Goal: Communication & Community: Answer question/provide support

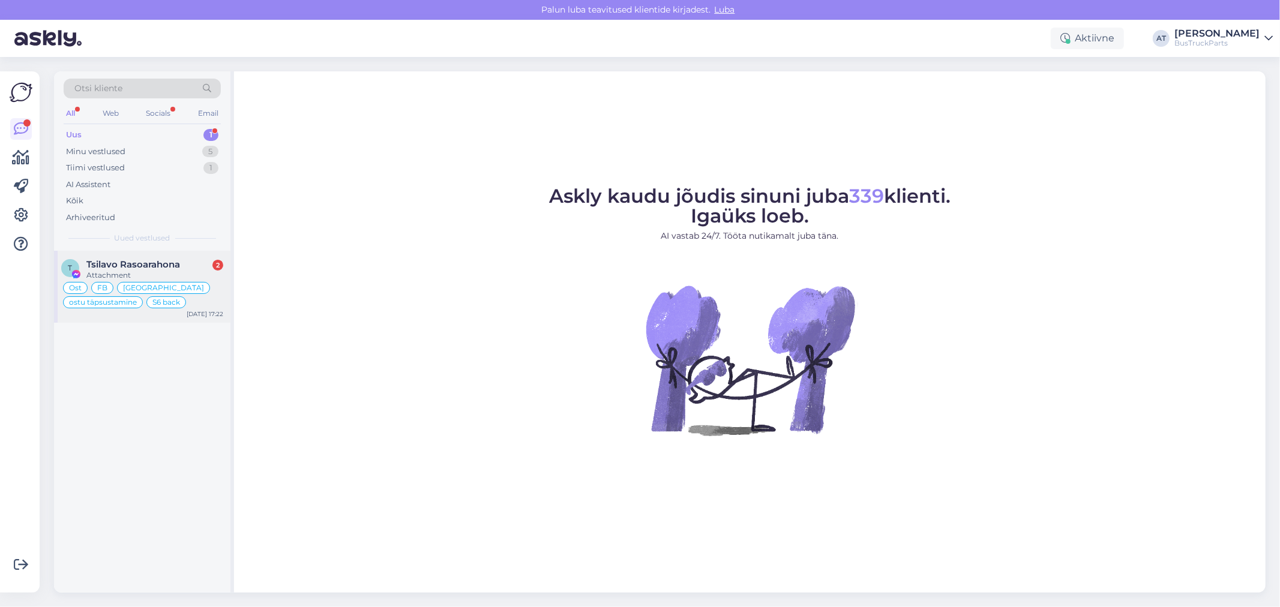
click at [128, 265] on span "Tsilavo Rasoarahona" at bounding box center [133, 264] width 94 height 11
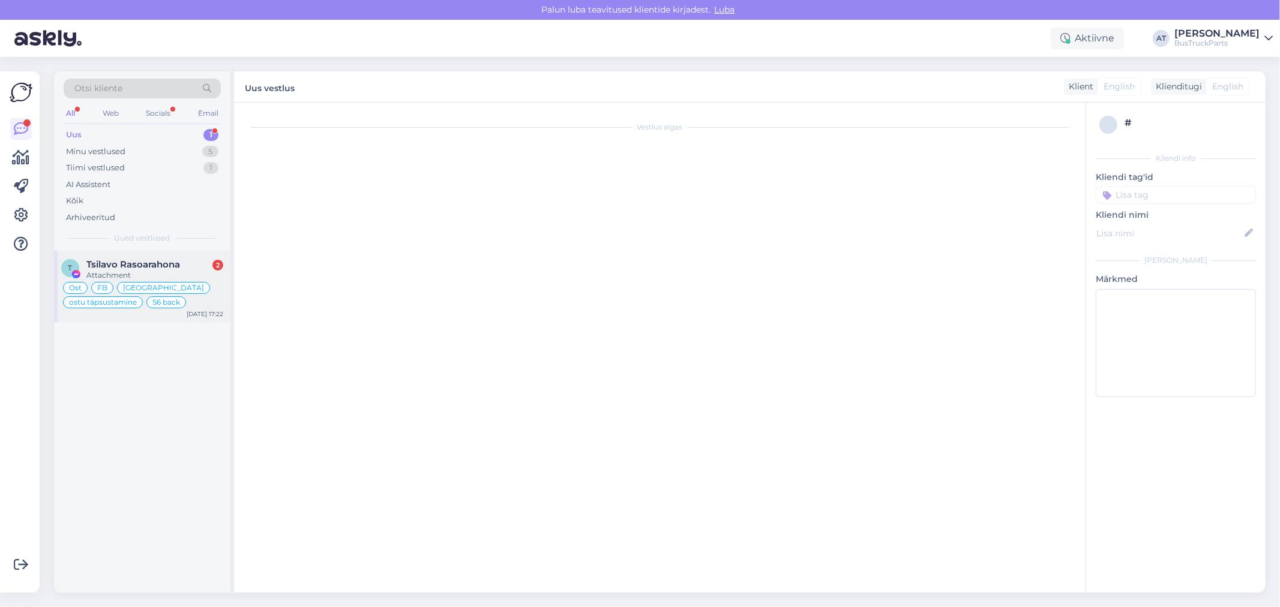
type textarea "Assistenti ei saa panna virtuaalse osa kohta teisiti vastama. Kuna juhtumeid on…"
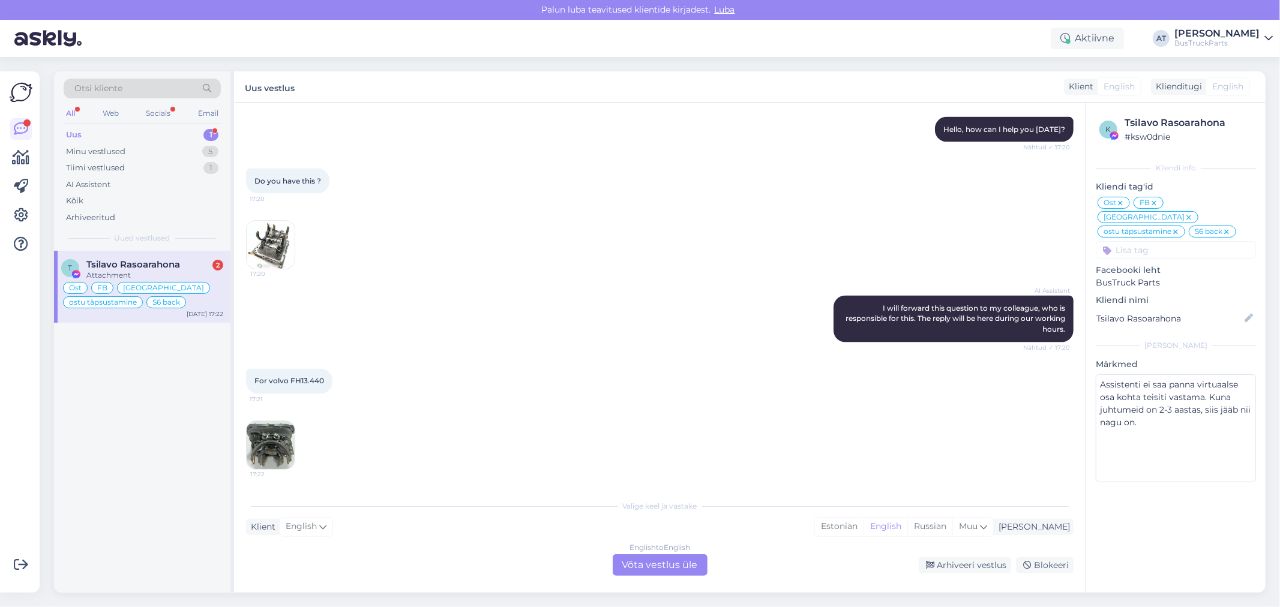
click at [287, 439] on img at bounding box center [271, 445] width 48 height 48
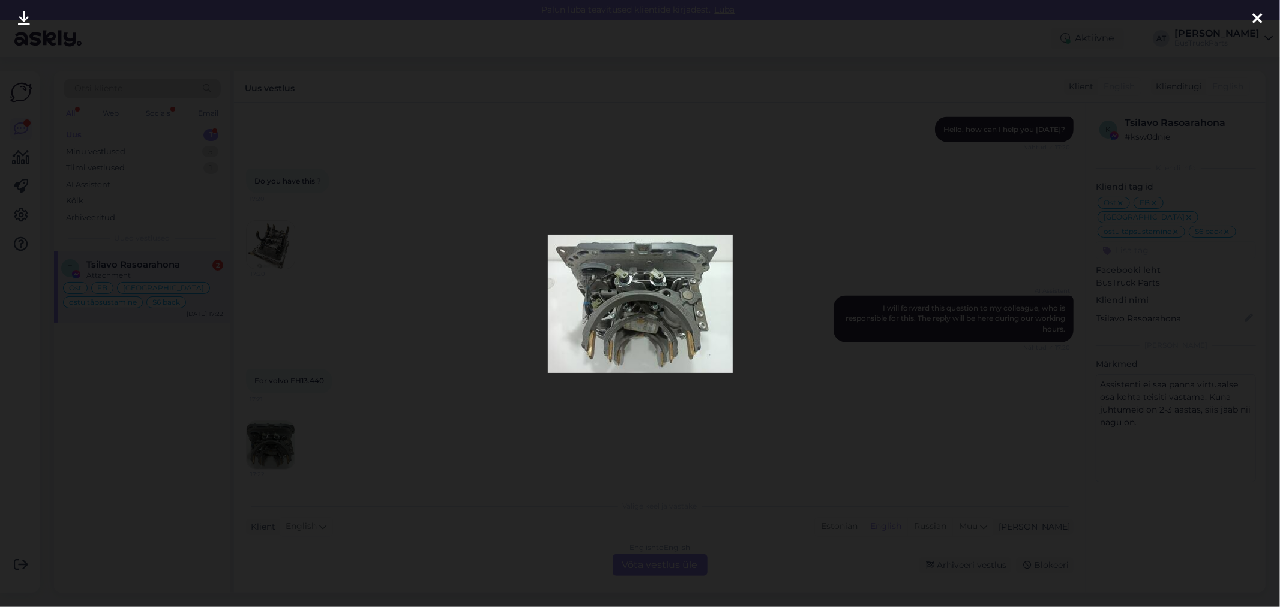
click at [628, 323] on img at bounding box center [640, 304] width 185 height 139
click at [28, 26] on icon at bounding box center [24, 19] width 12 height 16
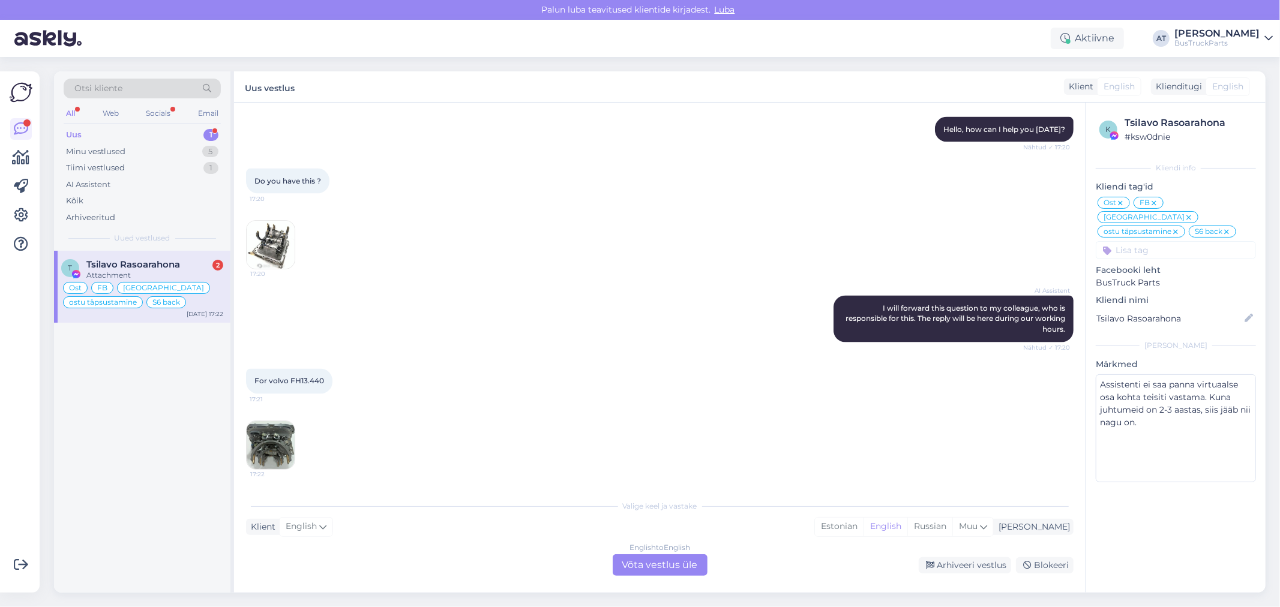
click at [688, 571] on div "English to English Võta vestlus üle" at bounding box center [660, 565] width 95 height 22
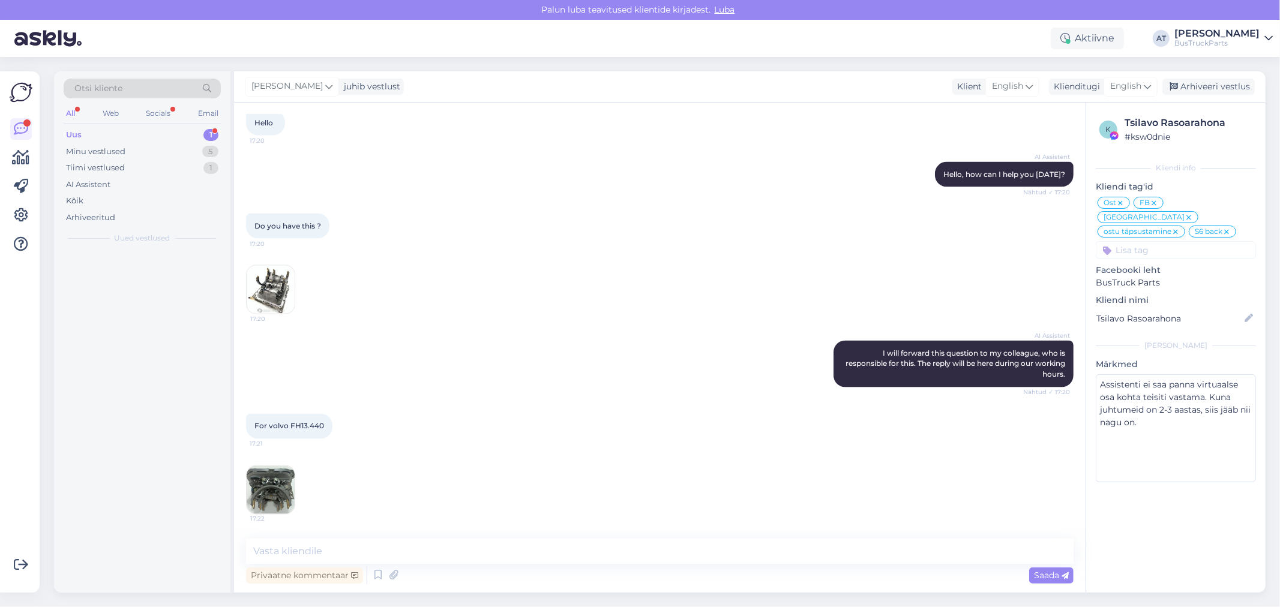
scroll to position [5590, 0]
click at [655, 553] on textarea at bounding box center [660, 551] width 828 height 25
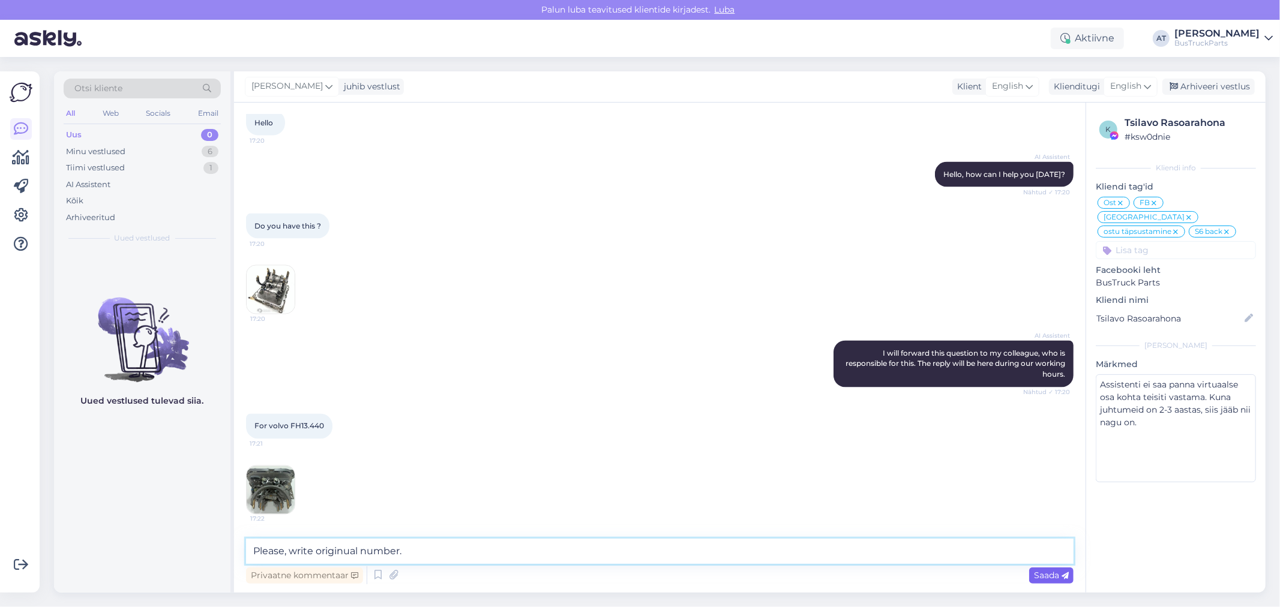
type textarea "Please, write originual number."
click at [1058, 579] on span "Saada" at bounding box center [1051, 575] width 35 height 11
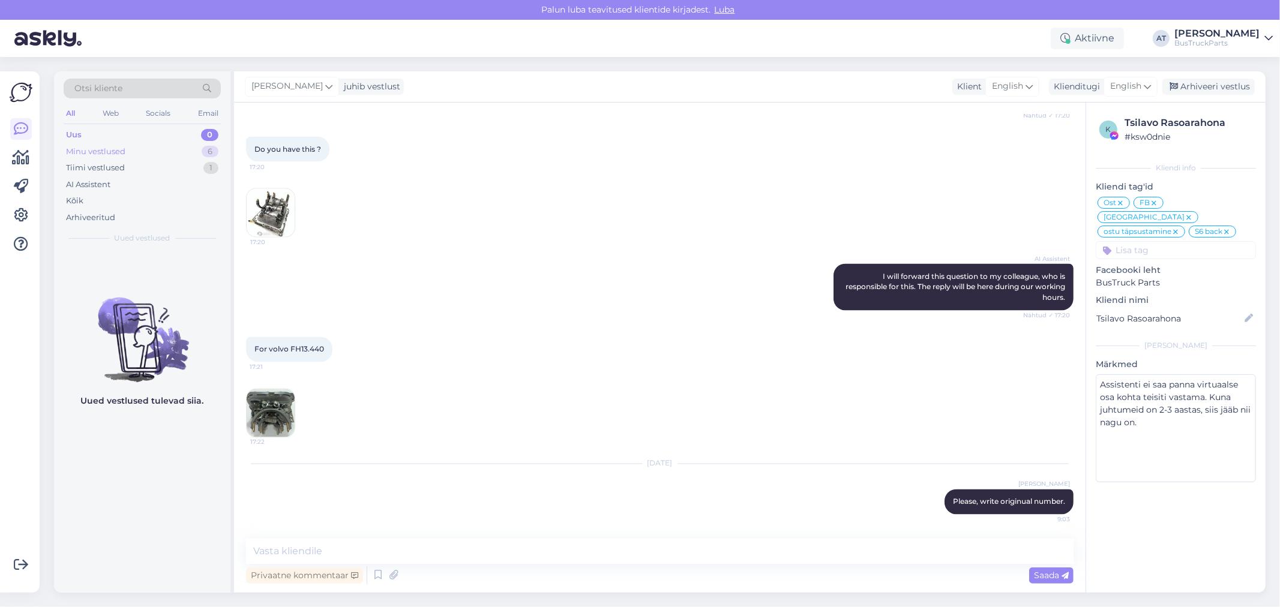
click at [115, 157] on div "Minu vestlused 6" at bounding box center [142, 151] width 157 height 17
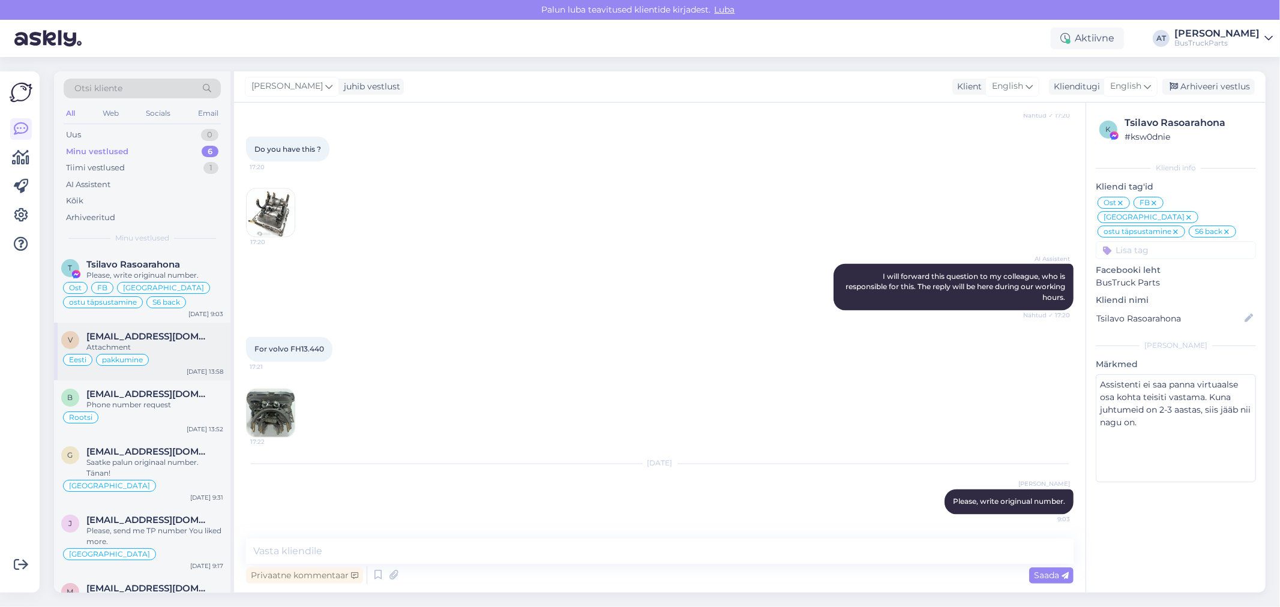
click at [188, 352] on div "Attachment" at bounding box center [154, 347] width 137 height 11
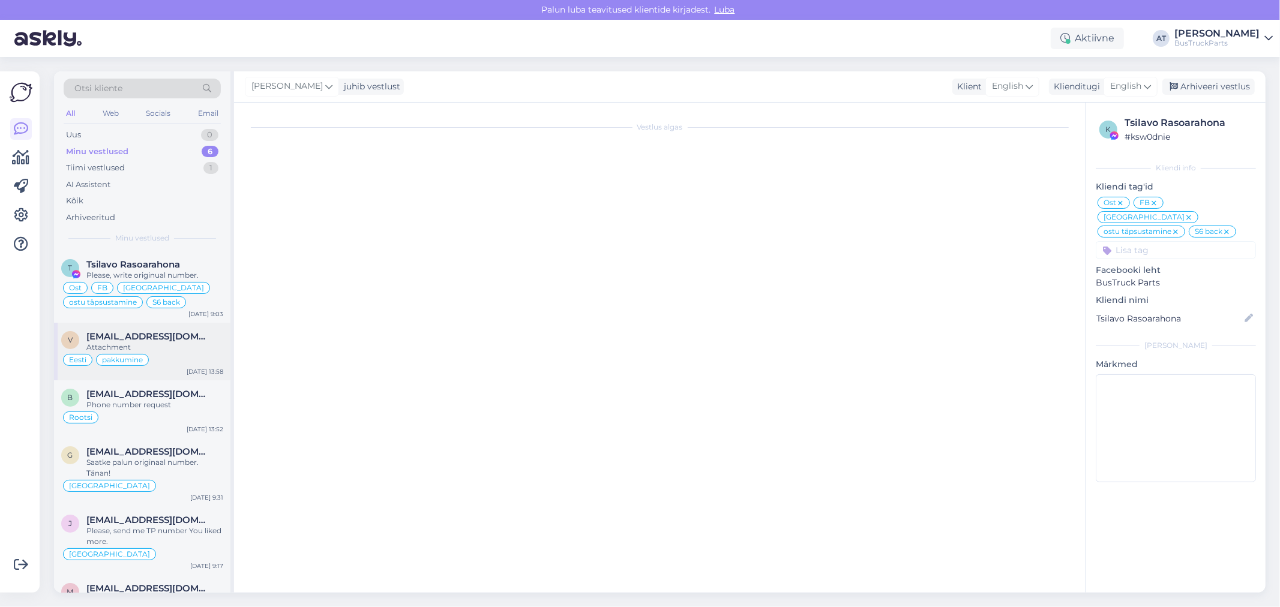
scroll to position [178, 0]
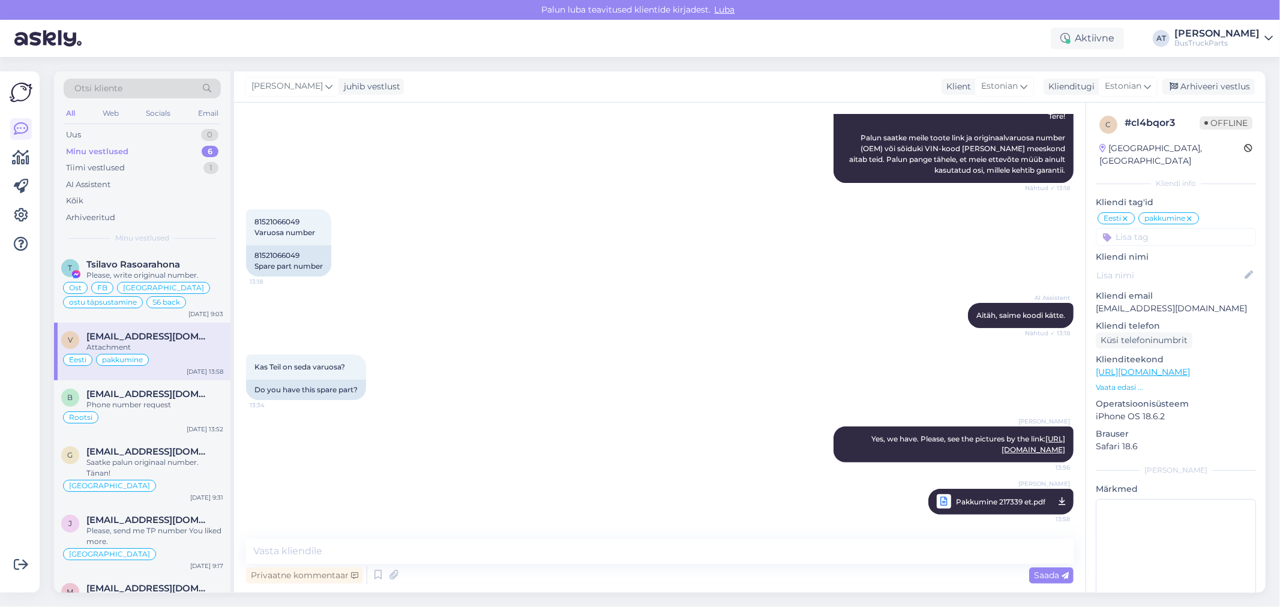
click at [177, 368] on div "v [EMAIL_ADDRESS][DOMAIN_NAME] Attachment Eesti pakkumine [DATE] 13:58" at bounding box center [142, 352] width 176 height 58
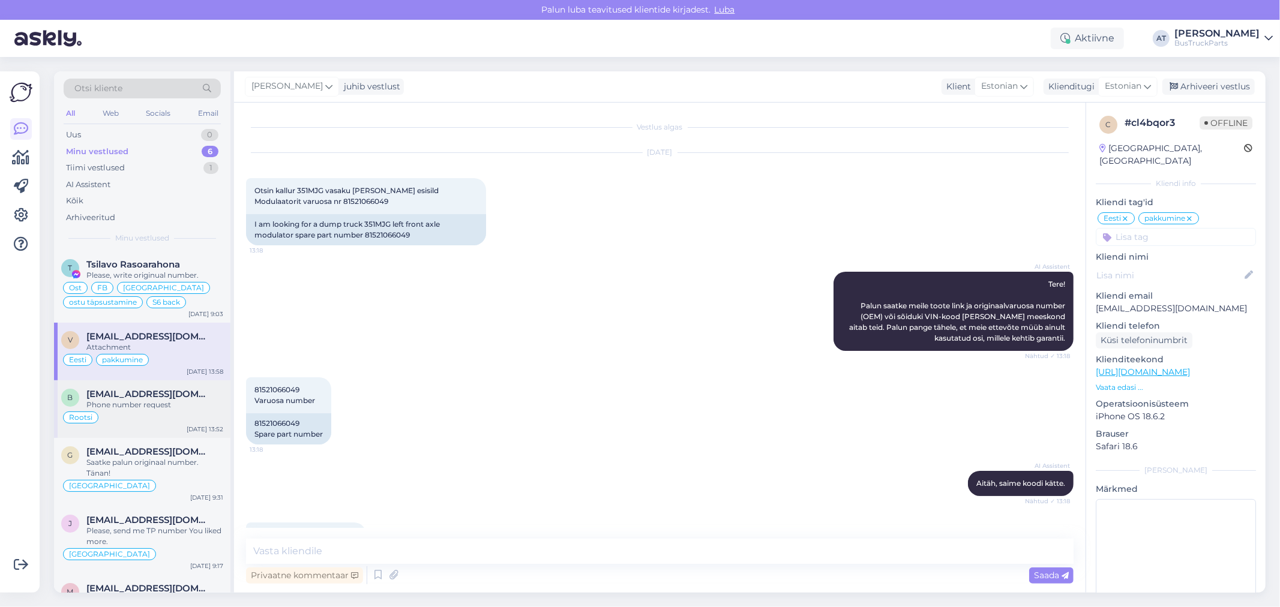
click at [175, 400] on div "Phone number request" at bounding box center [154, 405] width 137 height 11
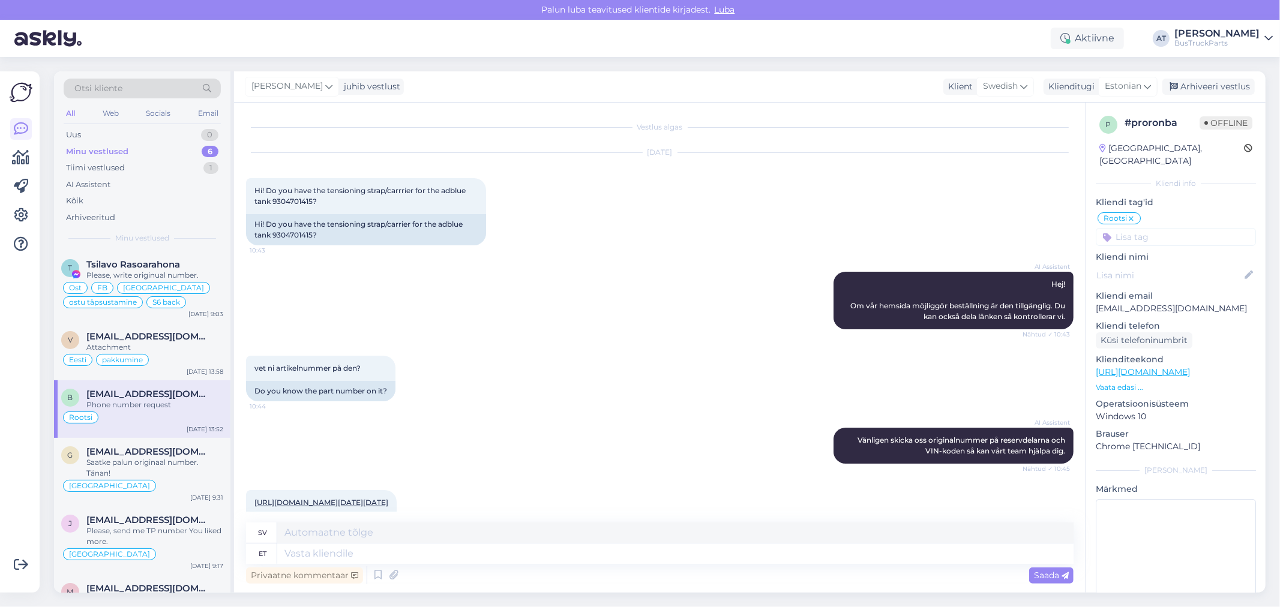
scroll to position [413, 0]
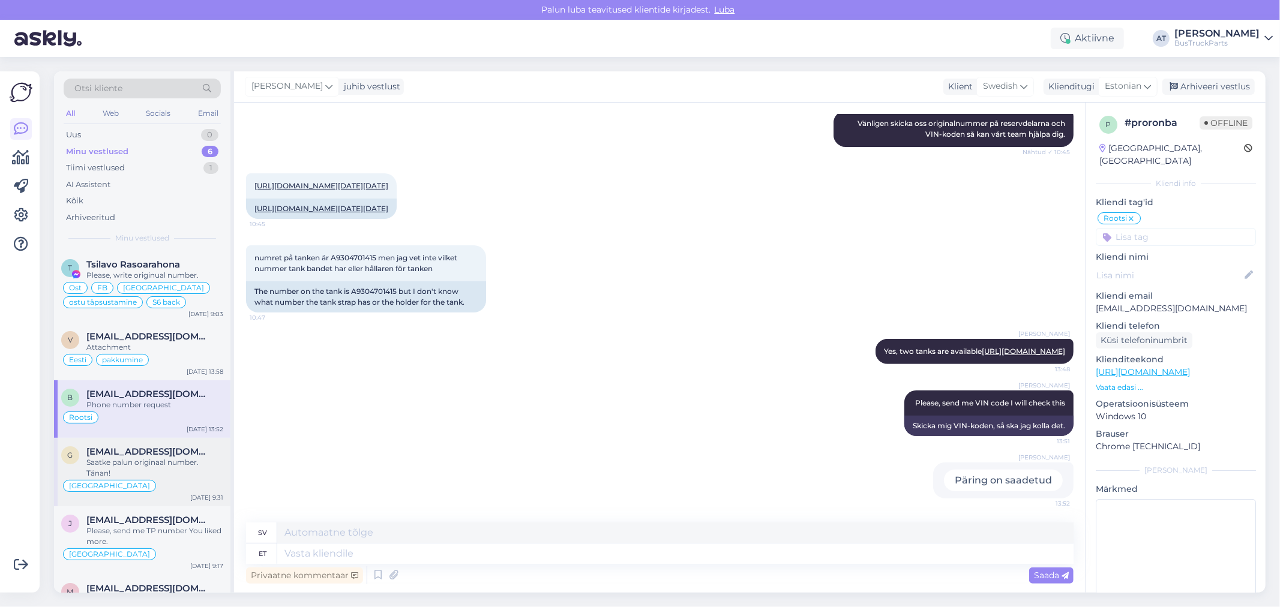
click at [172, 444] on div "g [EMAIL_ADDRESS][DOMAIN_NAME] Saatke palun originaal number. Tänan! Soome [DAT…" at bounding box center [142, 472] width 176 height 68
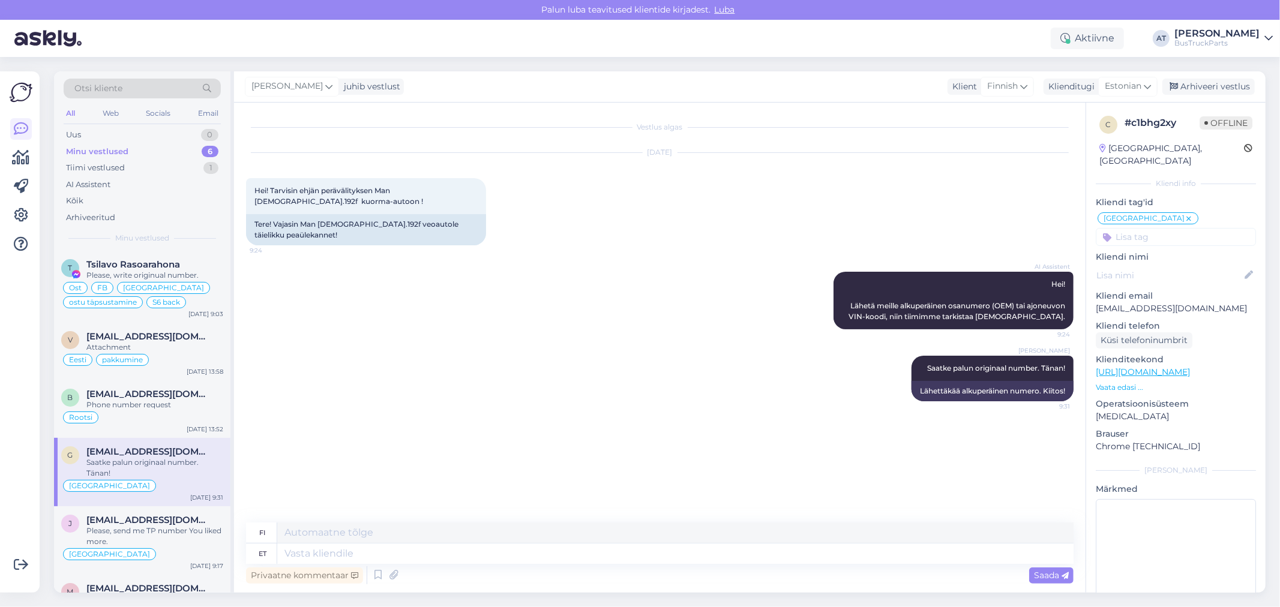
drag, startPoint x: 176, startPoint y: 482, endPoint x: 181, endPoint y: 499, distance: 18.2
click at [177, 488] on div "[GEOGRAPHIC_DATA]" at bounding box center [142, 486] width 162 height 14
click at [182, 521] on span "[EMAIL_ADDRESS][DOMAIN_NAME]" at bounding box center [148, 520] width 125 height 11
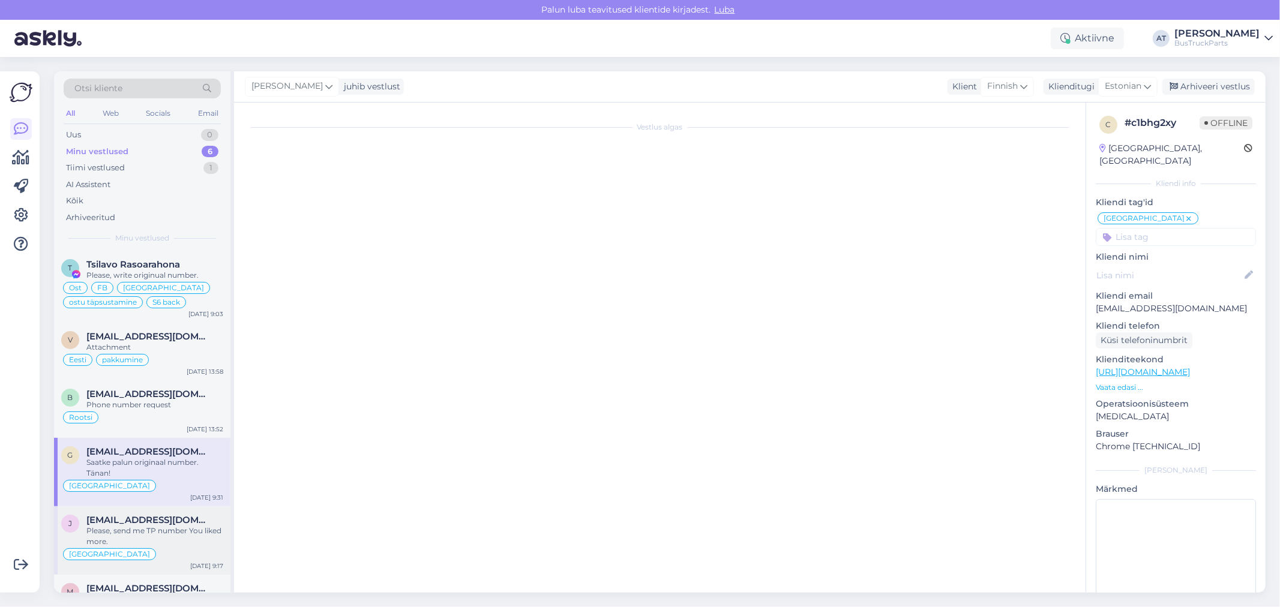
scroll to position [263, 0]
click at [176, 552] on div "[GEOGRAPHIC_DATA]" at bounding box center [142, 554] width 162 height 14
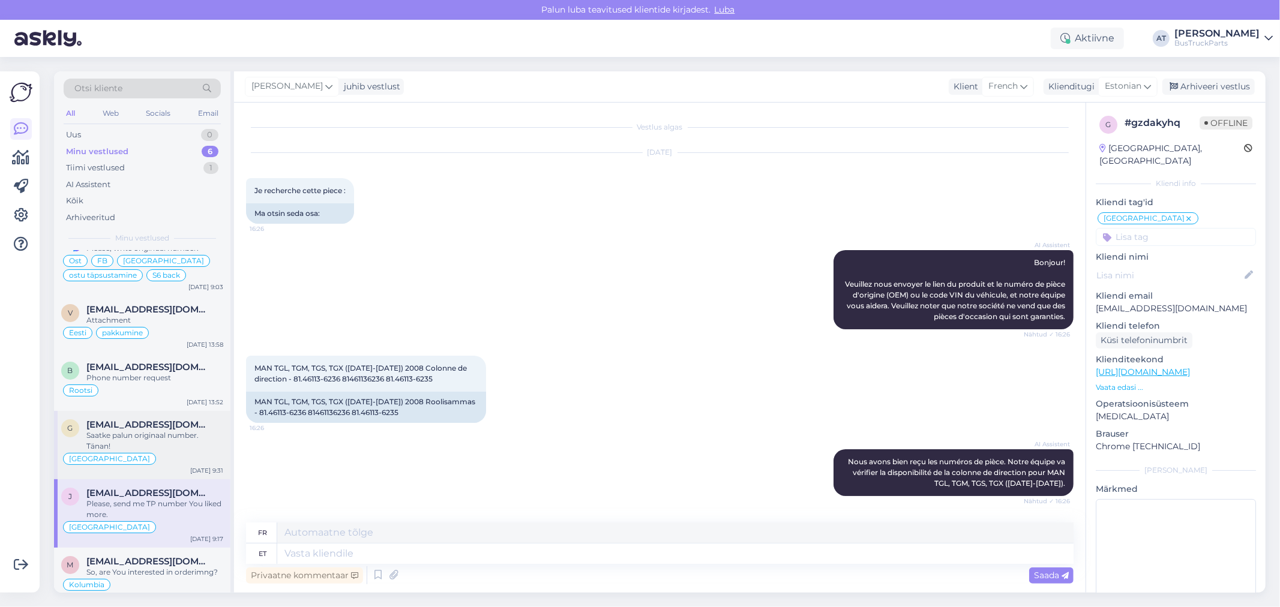
scroll to position [40, 0]
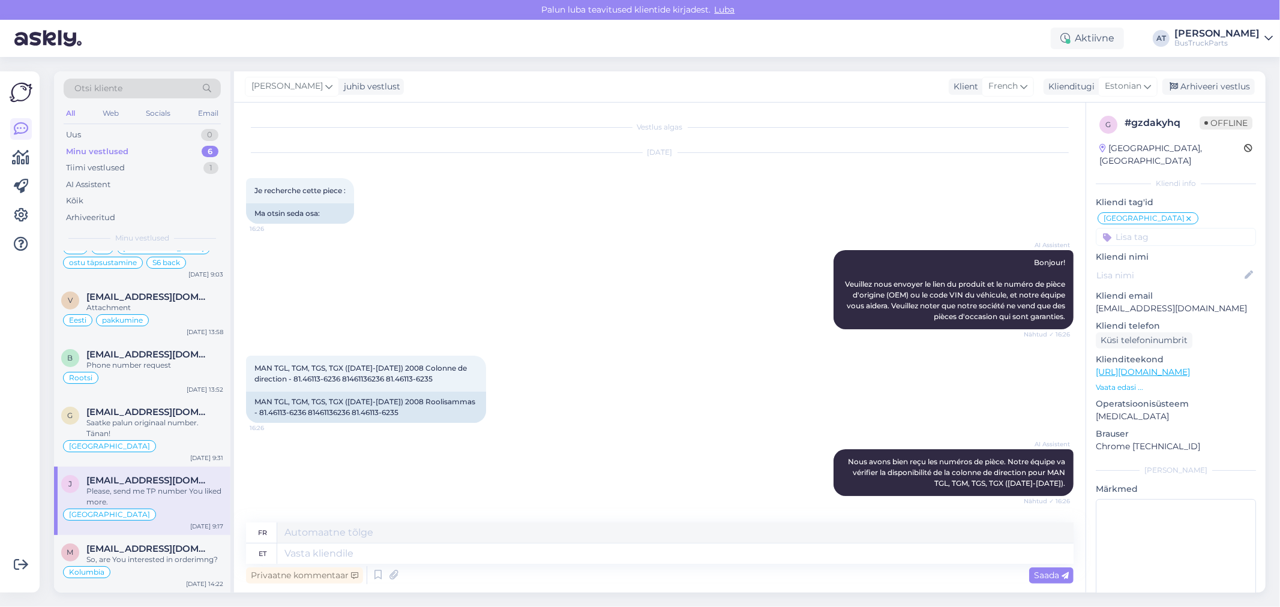
click at [168, 494] on div "Please, send me TP number You liked more." at bounding box center [154, 497] width 137 height 22
click at [170, 553] on span "[EMAIL_ADDRESS][DOMAIN_NAME]" at bounding box center [148, 549] width 125 height 11
